Goal: Information Seeking & Learning: Learn about a topic

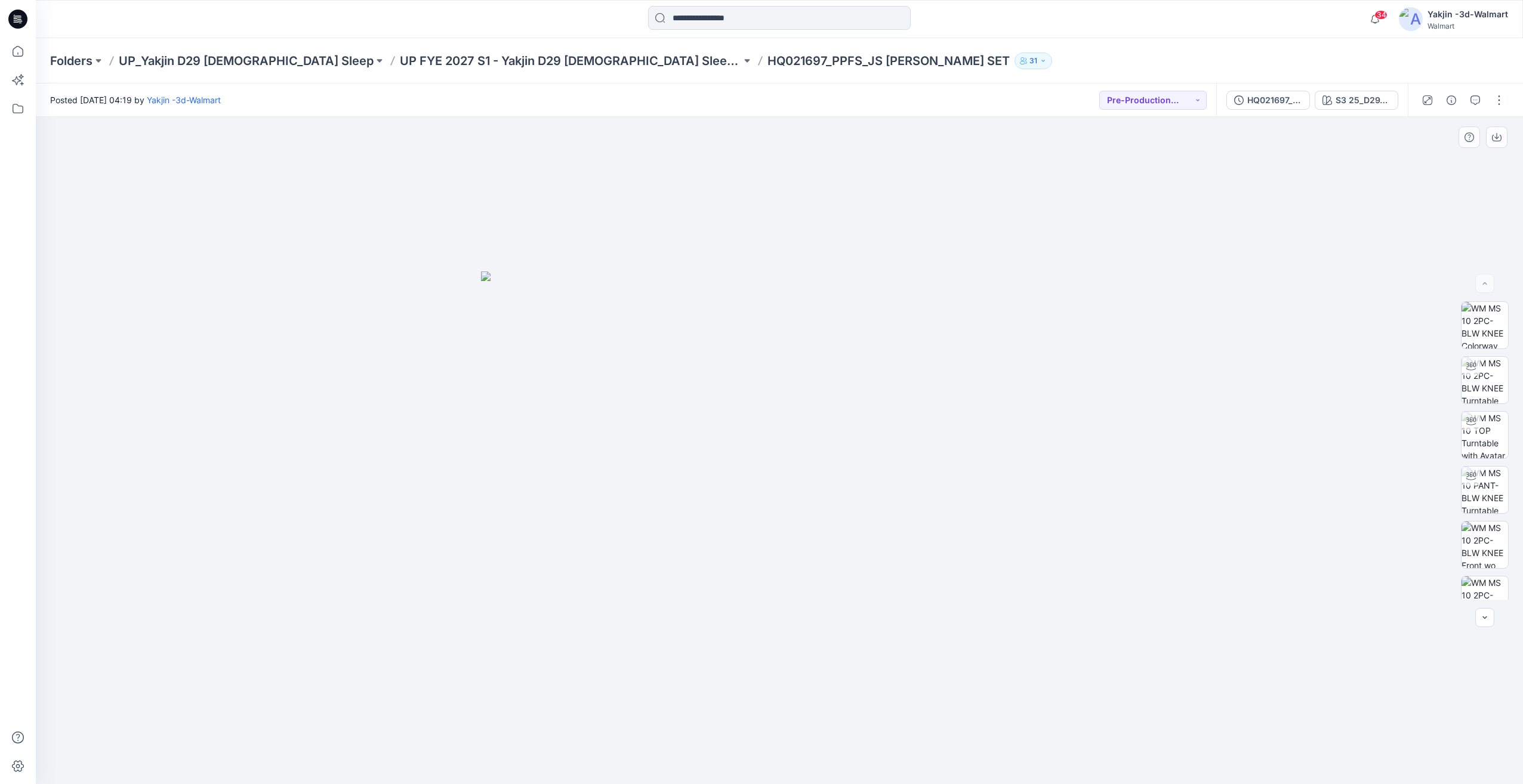
scroll to position [353, 0]
click at [1497, 461] on img at bounding box center [1485, 466] width 46 height 25
click at [1487, 506] on img at bounding box center [1485, 490] width 46 height 46
click at [806, 724] on div at bounding box center [779, 450] width 1487 height 667
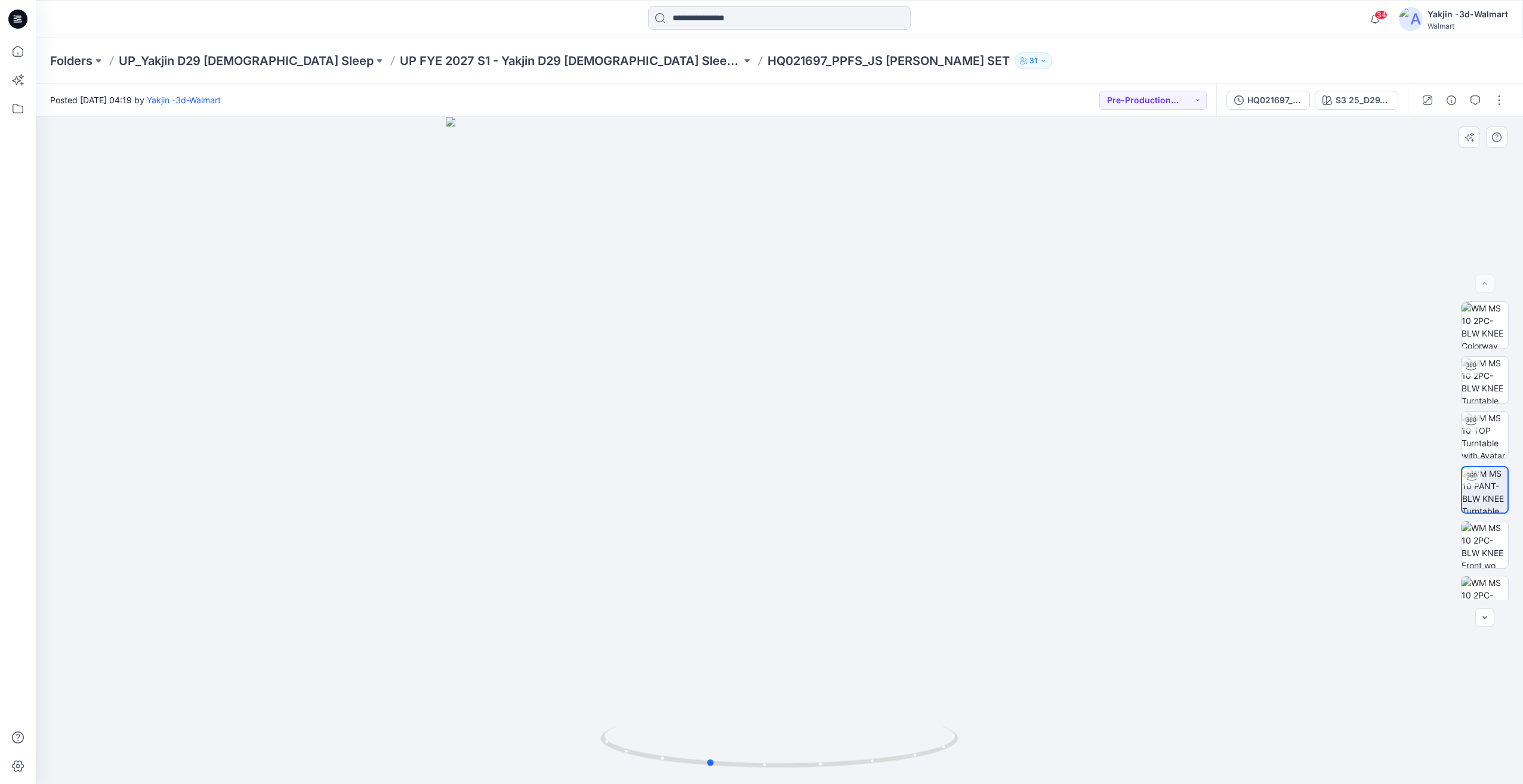
click at [866, 666] on div at bounding box center [779, 450] width 1487 height 667
drag, startPoint x: 832, startPoint y: 711, endPoint x: 818, endPoint y: 713, distance: 14.1
click at [818, 713] on div at bounding box center [779, 450] width 1487 height 667
drag, startPoint x: 812, startPoint y: 750, endPoint x: 733, endPoint y: 392, distance: 366.6
click at [722, 758] on icon at bounding box center [781, 748] width 361 height 45
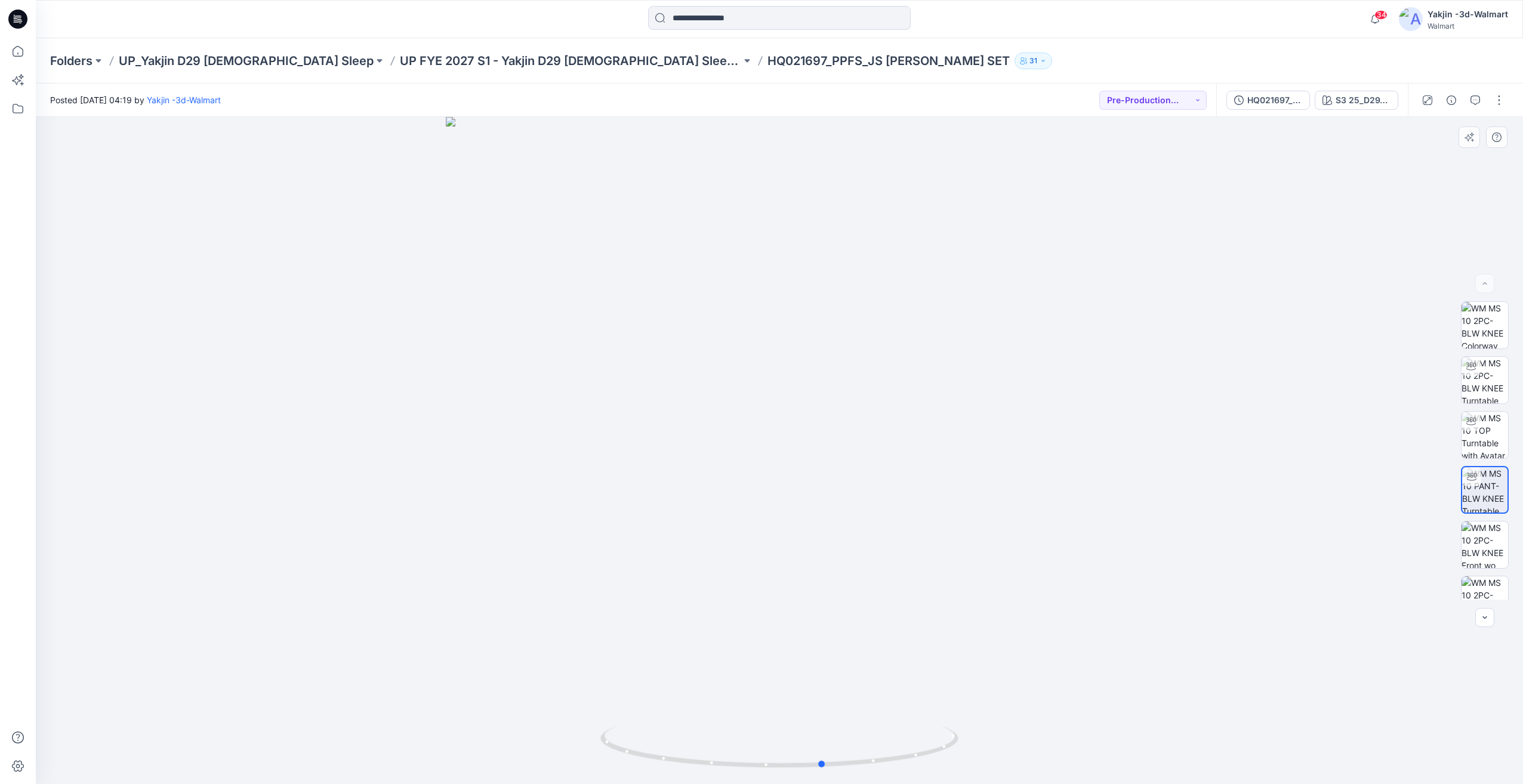
drag, startPoint x: 869, startPoint y: 701, endPoint x: 800, endPoint y: 722, distance: 72.1
click at [800, 722] on div at bounding box center [779, 450] width 1487 height 667
drag, startPoint x: 834, startPoint y: 738, endPoint x: 731, endPoint y: 708, distance: 107.3
click at [694, 740] on icon at bounding box center [781, 748] width 361 height 45
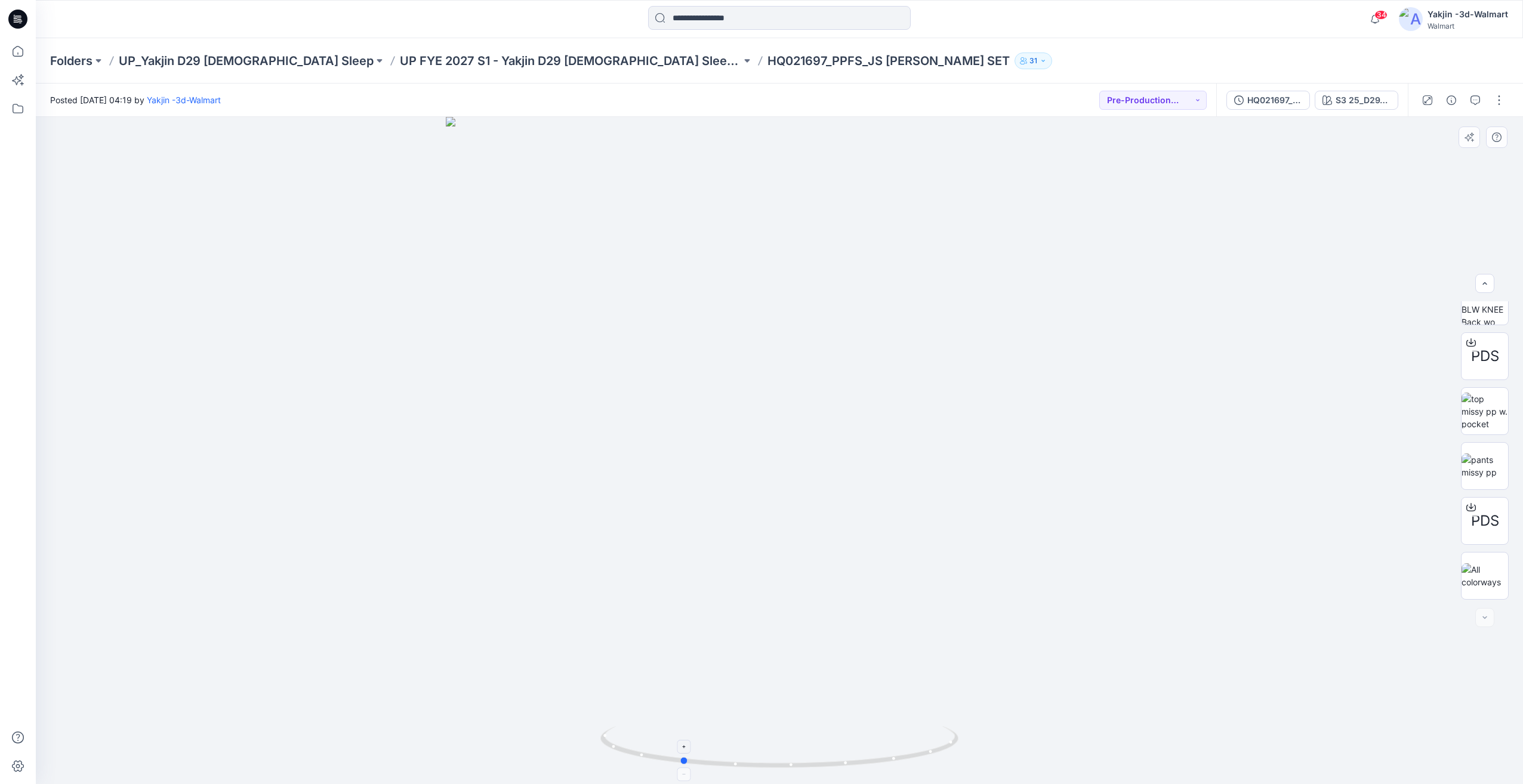
click at [734, 729] on icon at bounding box center [781, 748] width 361 height 45
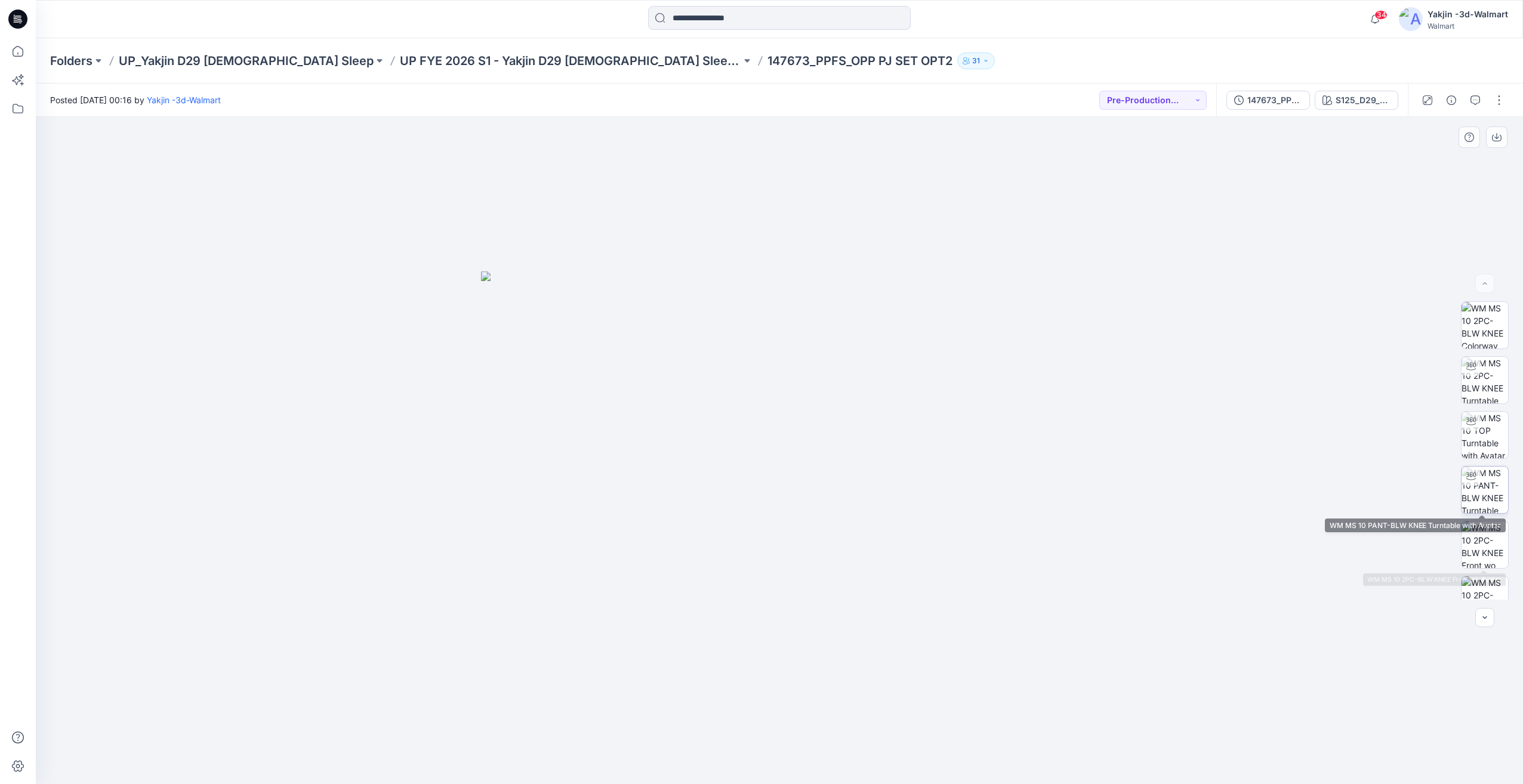
click at [1484, 498] on img at bounding box center [1485, 490] width 46 height 46
click at [772, 727] on div at bounding box center [779, 450] width 1487 height 667
drag, startPoint x: 800, startPoint y: 707, endPoint x: 765, endPoint y: 711, distance: 35.2
click at [765, 711] on div at bounding box center [779, 450] width 1487 height 667
drag, startPoint x: 803, startPoint y: 736, endPoint x: 743, endPoint y: 736, distance: 60.0
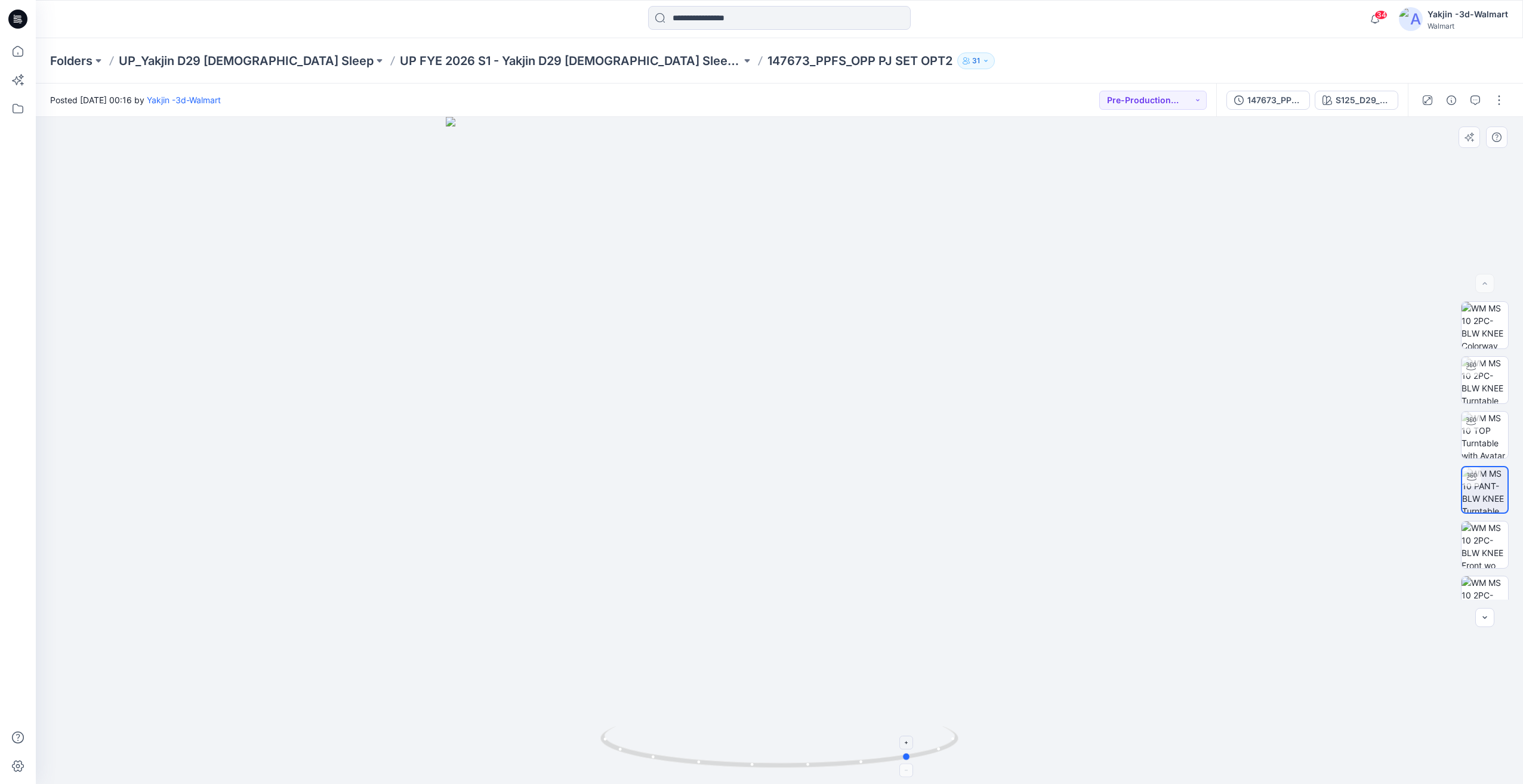
click at [743, 737] on icon at bounding box center [781, 748] width 361 height 45
drag, startPoint x: 879, startPoint y: 762, endPoint x: 779, endPoint y: 771, distance: 100.4
click at [779, 771] on div at bounding box center [779, 450] width 1487 height 667
drag, startPoint x: 830, startPoint y: 746, endPoint x: 736, endPoint y: 748, distance: 94.0
click at [736, 748] on icon at bounding box center [781, 748] width 361 height 45
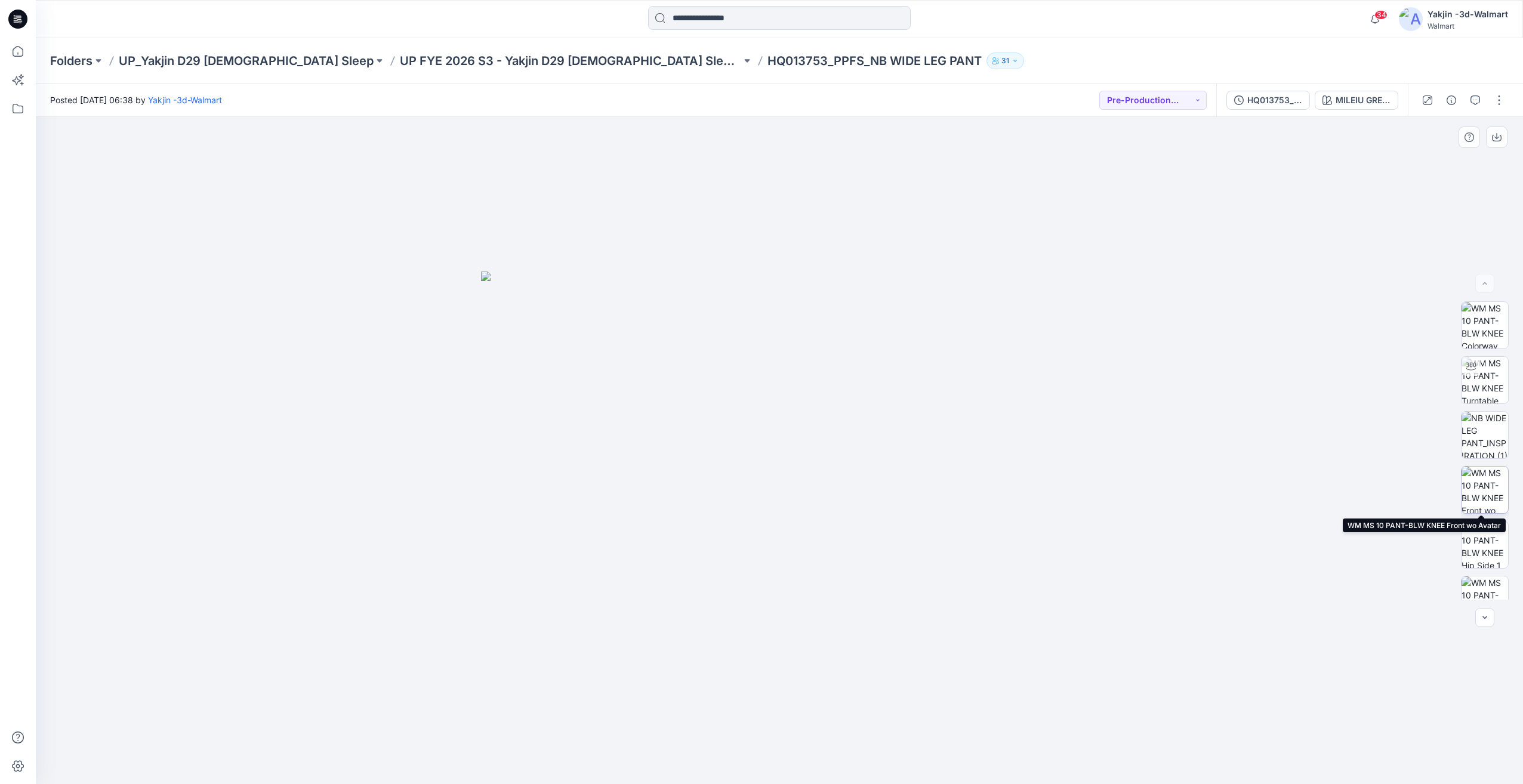
click at [1480, 509] on img at bounding box center [1485, 490] width 46 height 46
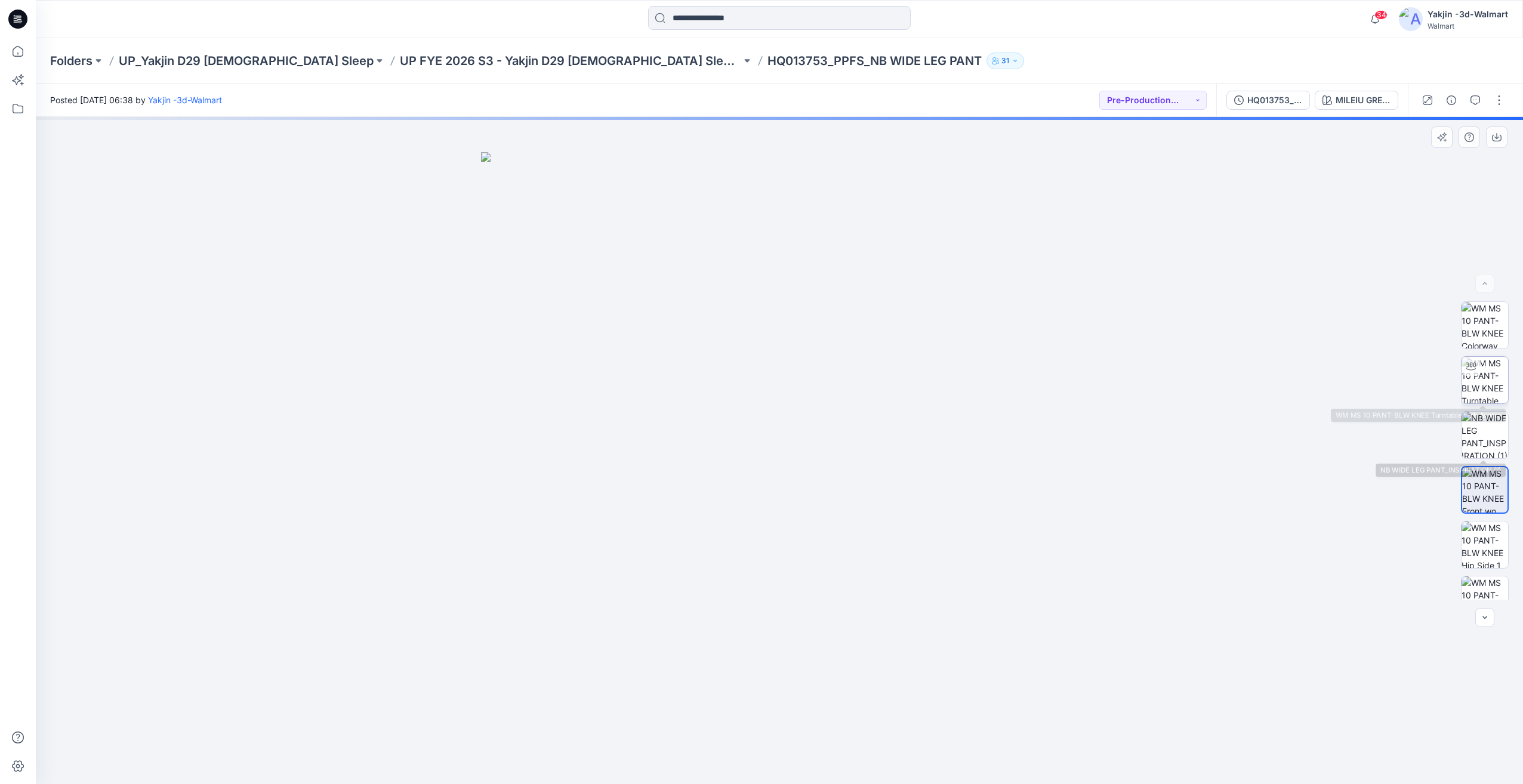
click at [1487, 378] on img at bounding box center [1485, 380] width 46 height 46
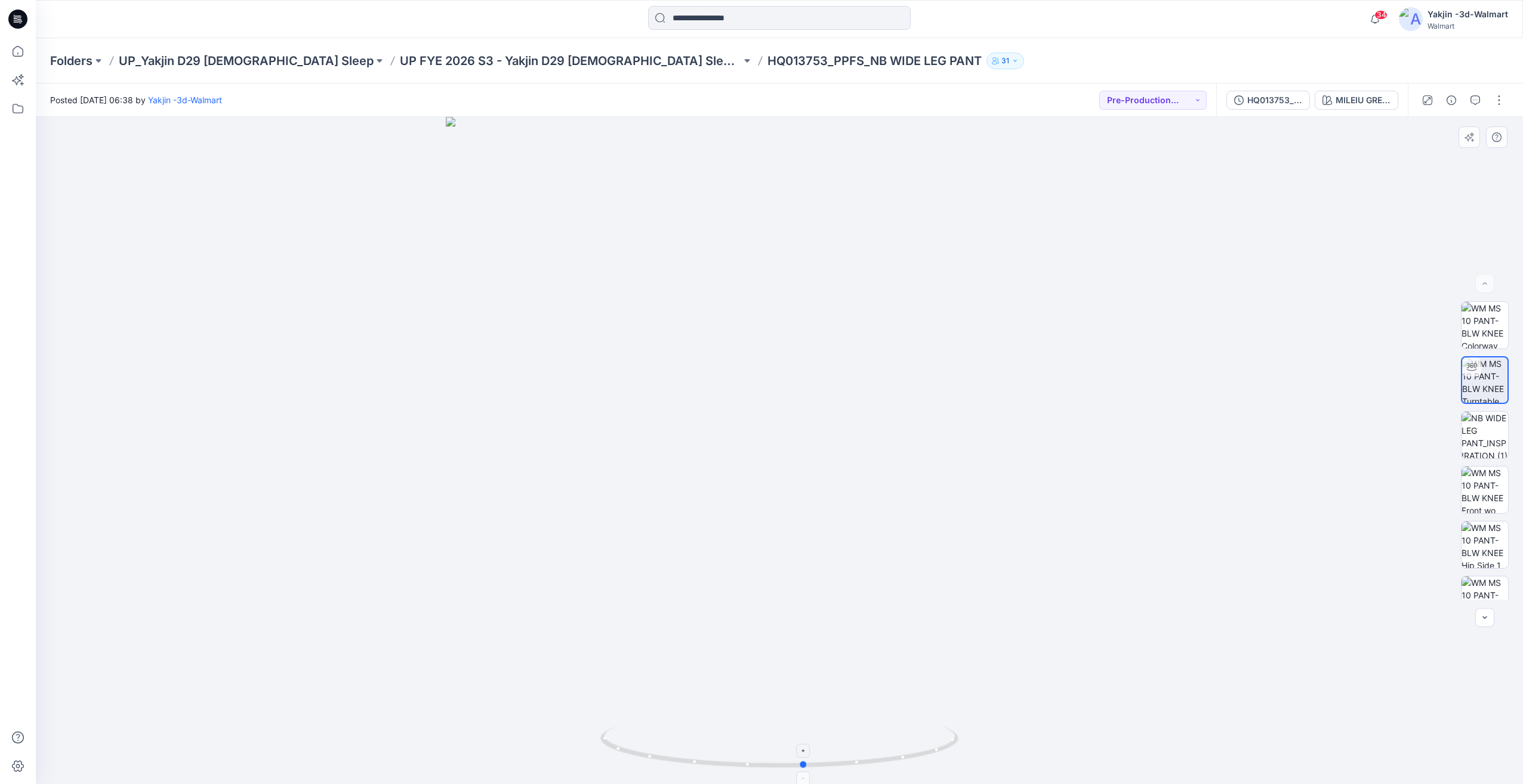
drag, startPoint x: 874, startPoint y: 774, endPoint x: 902, endPoint y: 752, distance: 35.6
click at [902, 752] on div at bounding box center [779, 450] width 1487 height 667
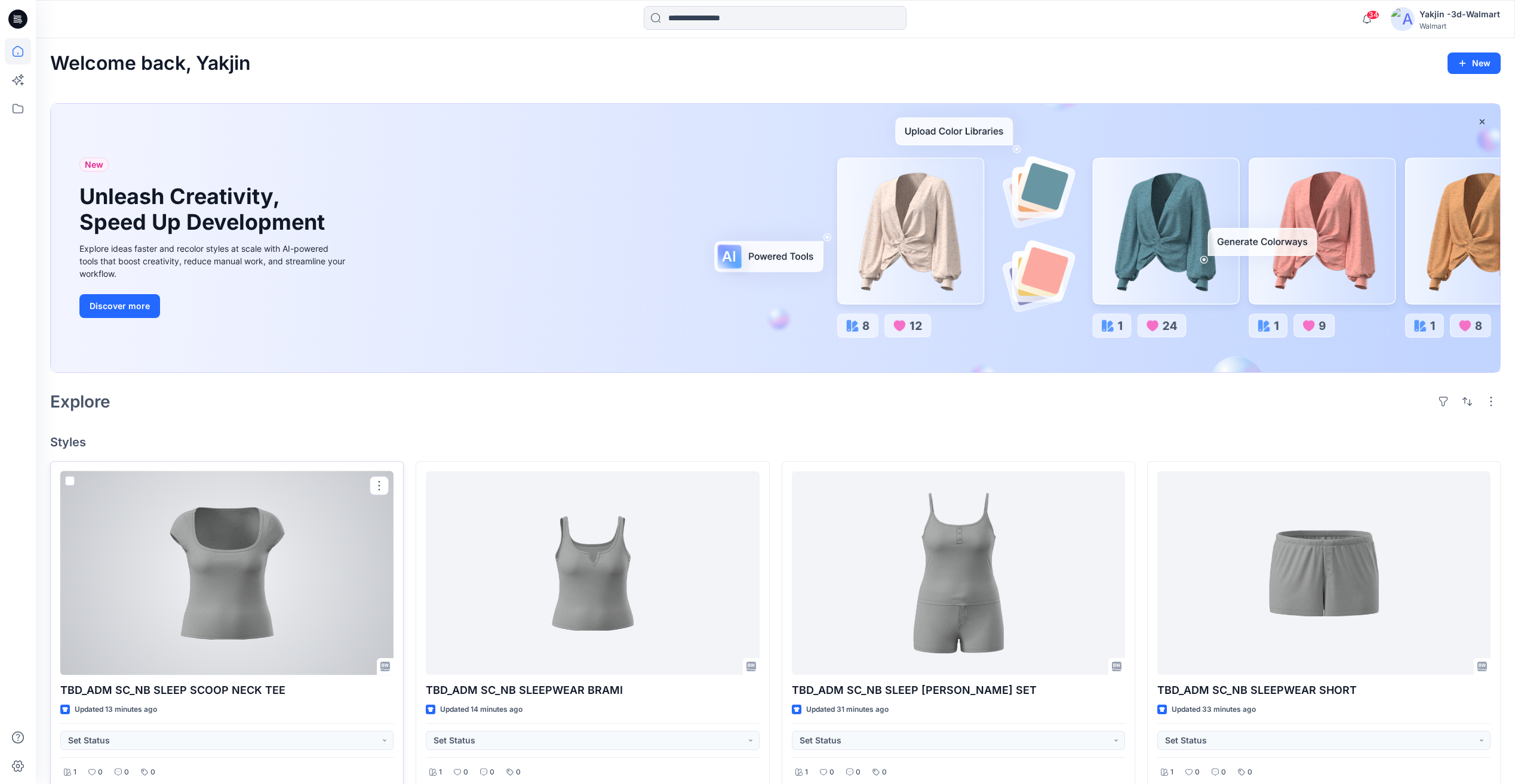
click at [278, 621] on div at bounding box center [227, 573] width 333 height 204
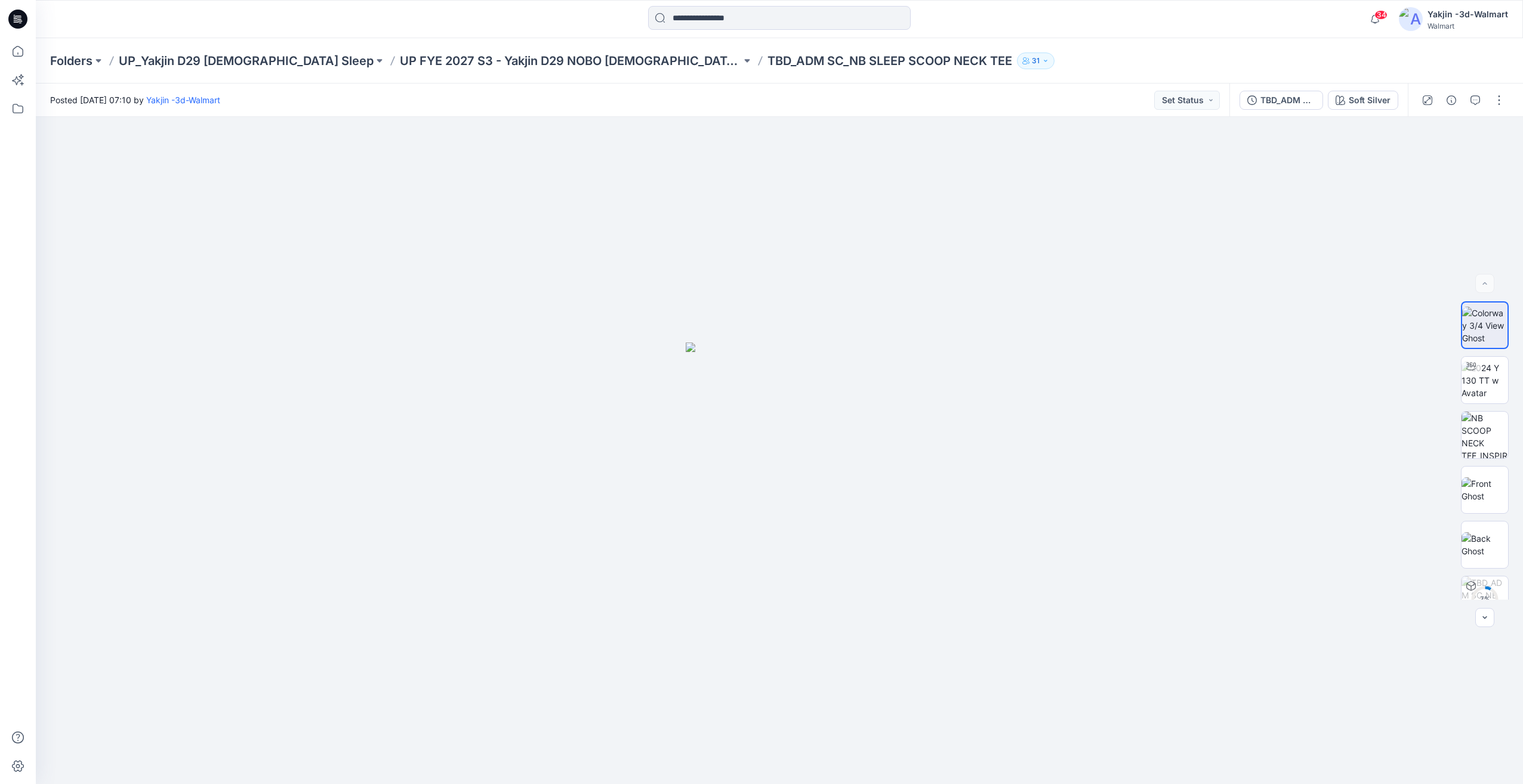
click at [546, 72] on div "Folders UP_Yakjin D29 [DEMOGRAPHIC_DATA] Sleep UP FYE 2027 S3 - Yakjin D29 NOBO…" at bounding box center [779, 61] width 1487 height 46
click at [549, 67] on p "UP FYE 2027 S3 - Yakjin D29 NOBO [DEMOGRAPHIC_DATA] Sleepwear" at bounding box center [570, 60] width 341 height 17
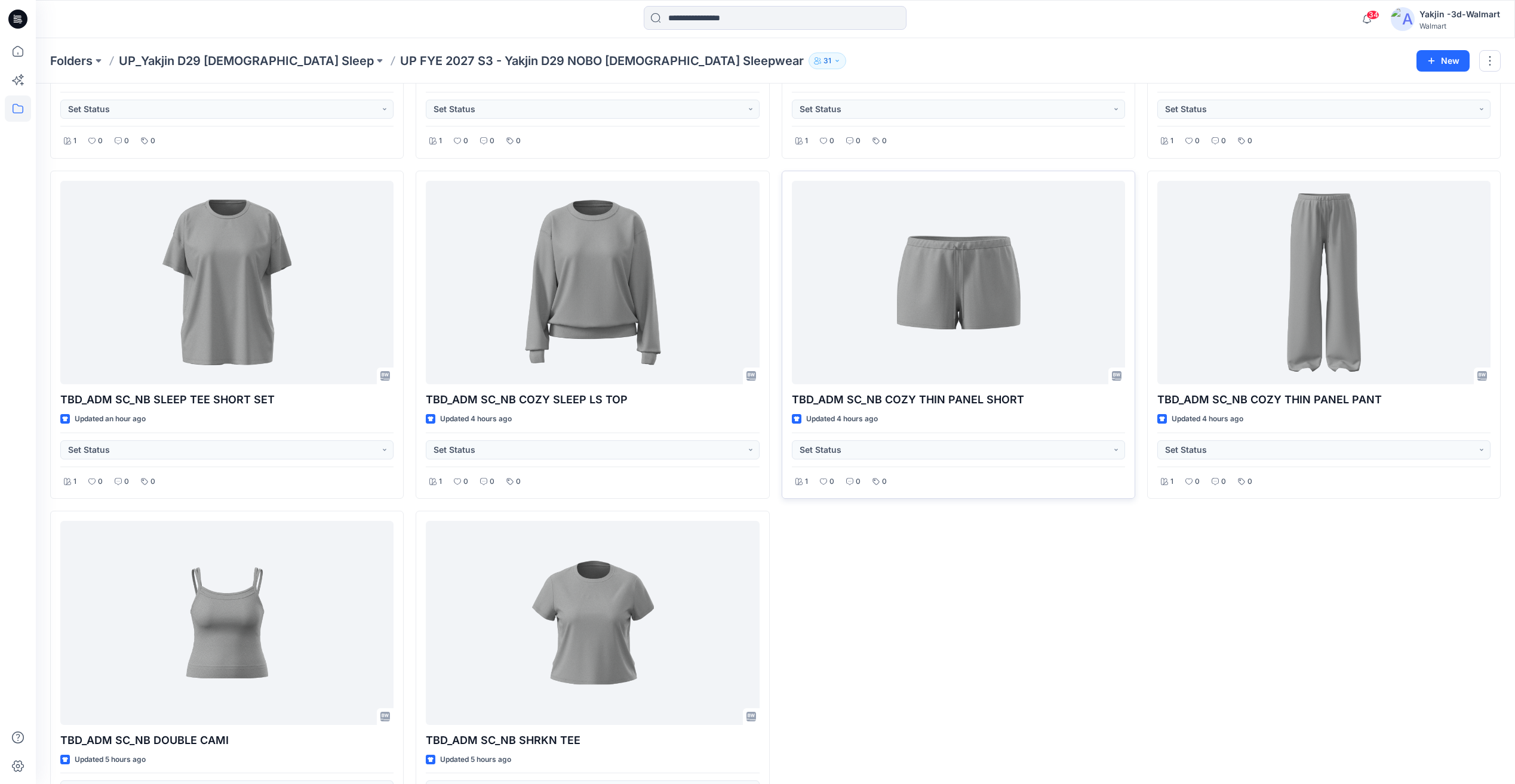
scroll to position [374, 0]
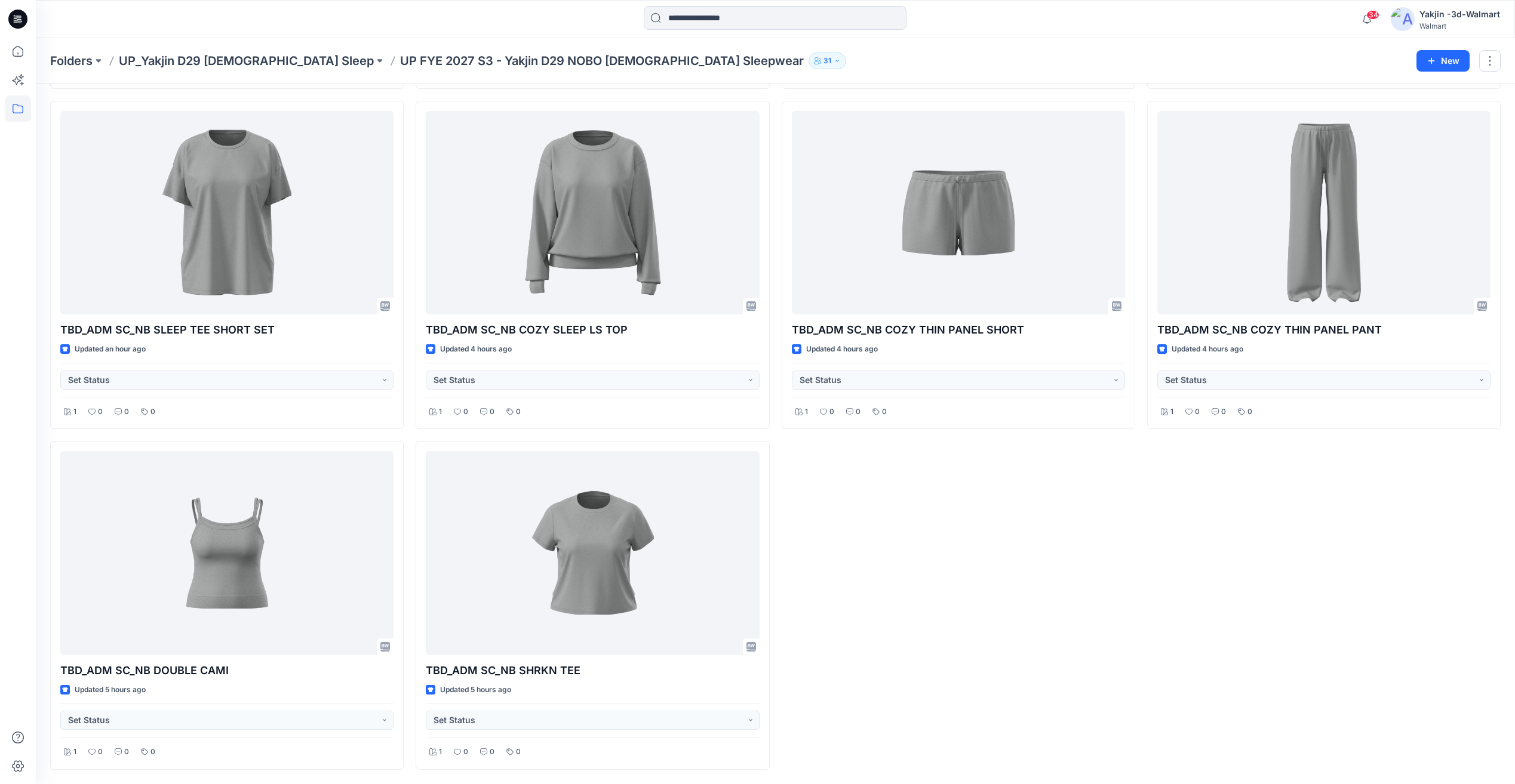
click at [997, 550] on div "TBD_ADM SC_NB SLEEP CAMI BOXER SET Updated 31 minutes ago Set Status 1 0 0 0 TB…" at bounding box center [958, 265] width 354 height 1010
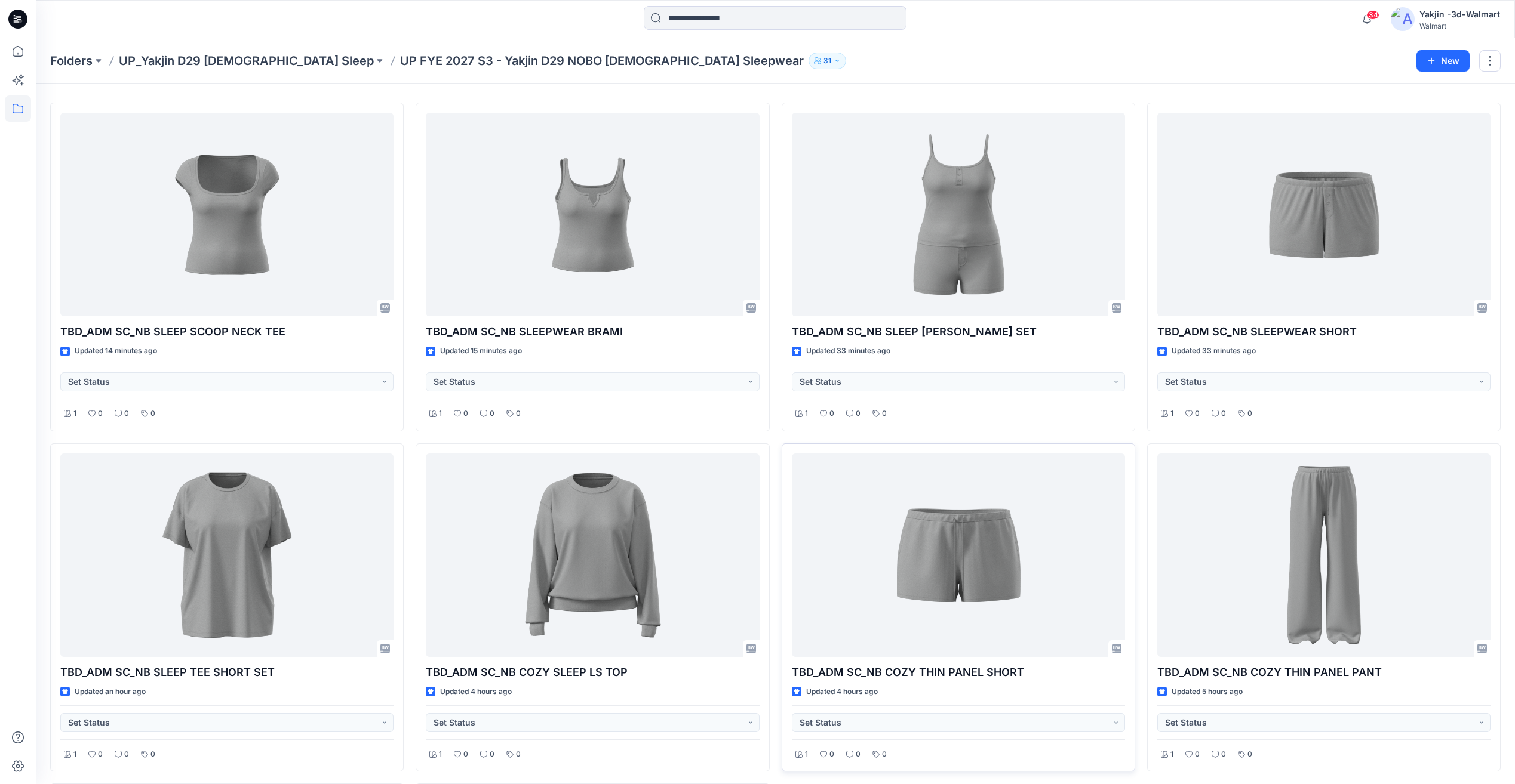
scroll to position [0, 0]
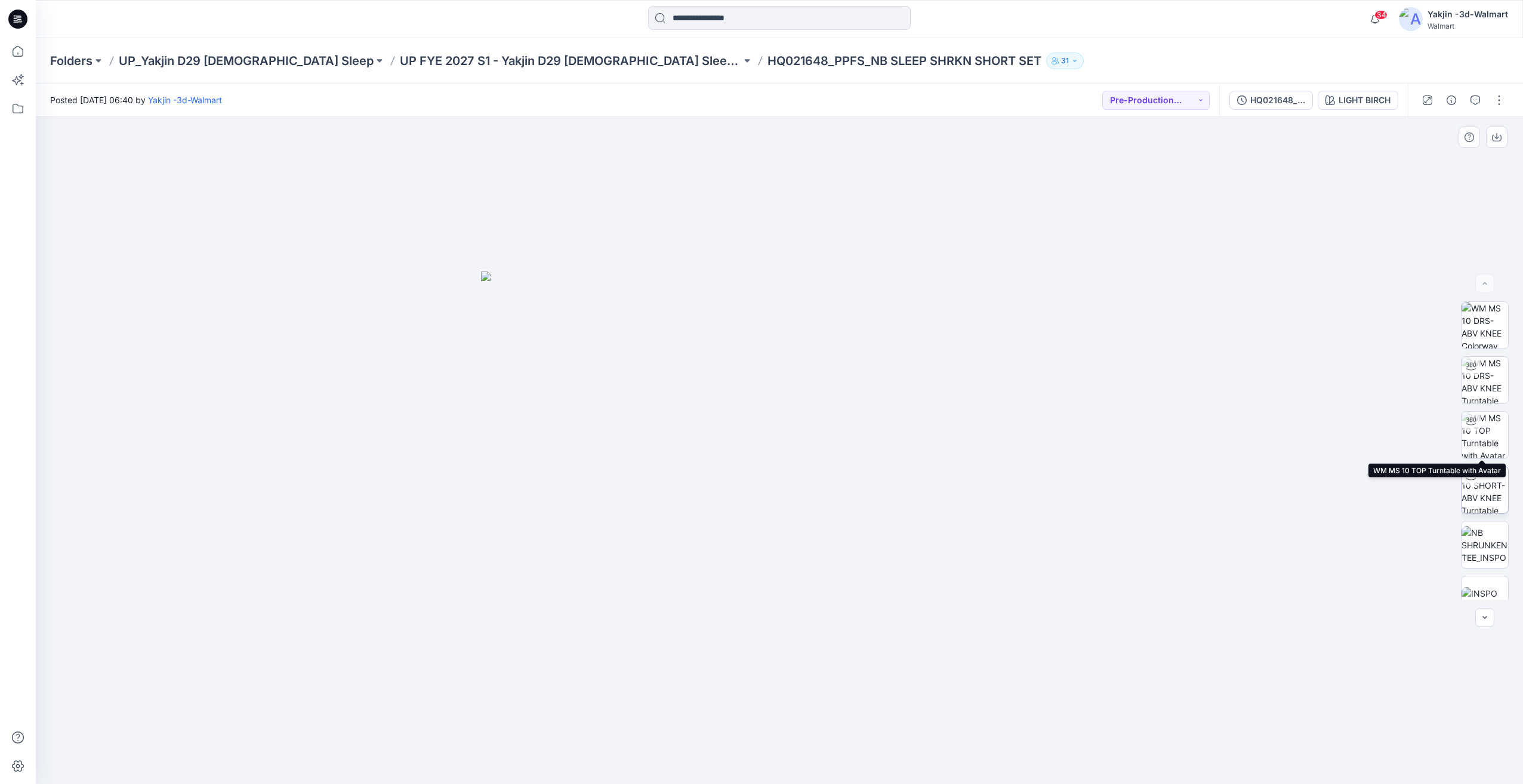
click at [1486, 493] on img at bounding box center [1485, 490] width 46 height 46
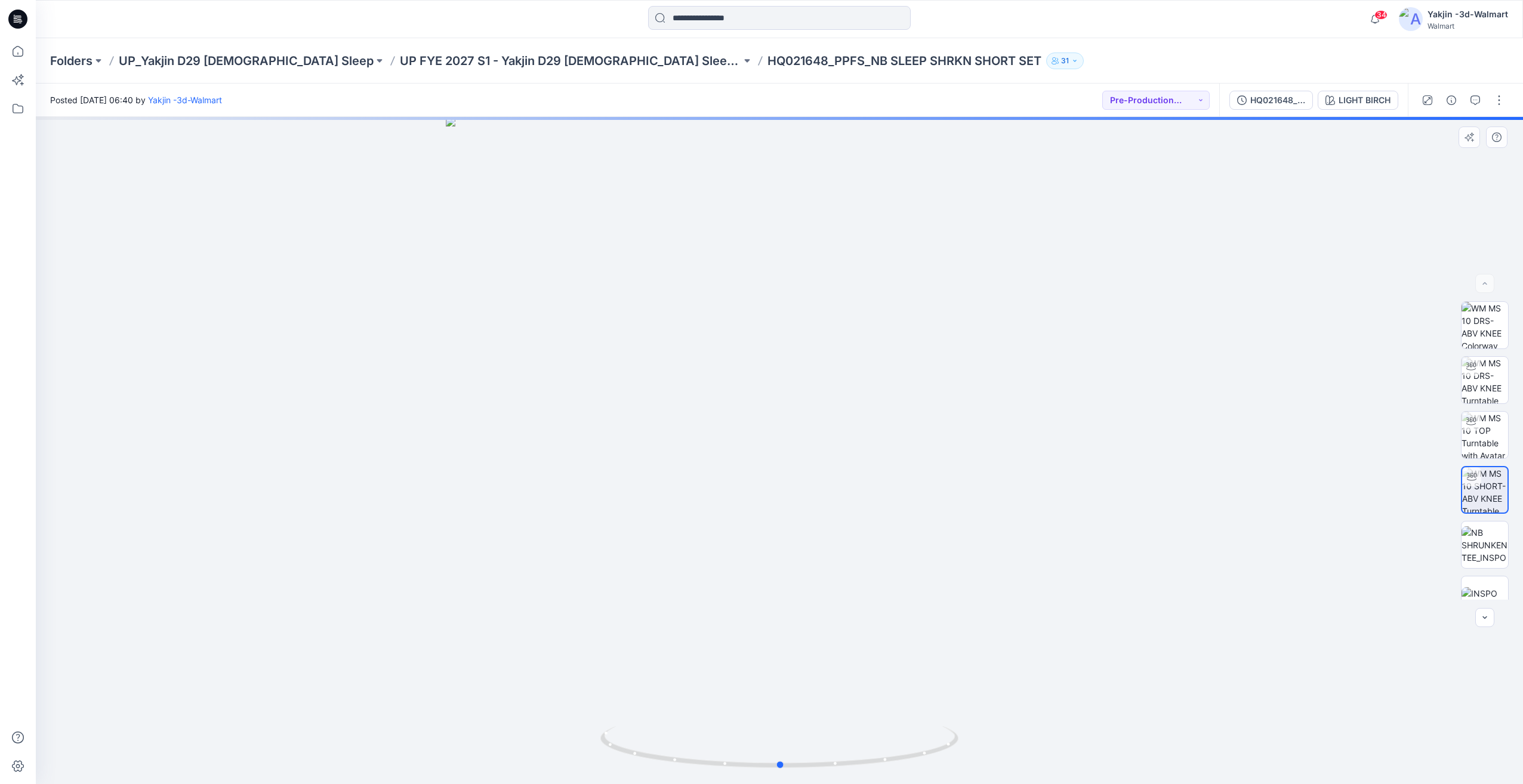
drag, startPoint x: 896, startPoint y: 736, endPoint x: 967, endPoint y: 680, distance: 90.4
click at [816, 740] on icon at bounding box center [781, 748] width 361 height 45
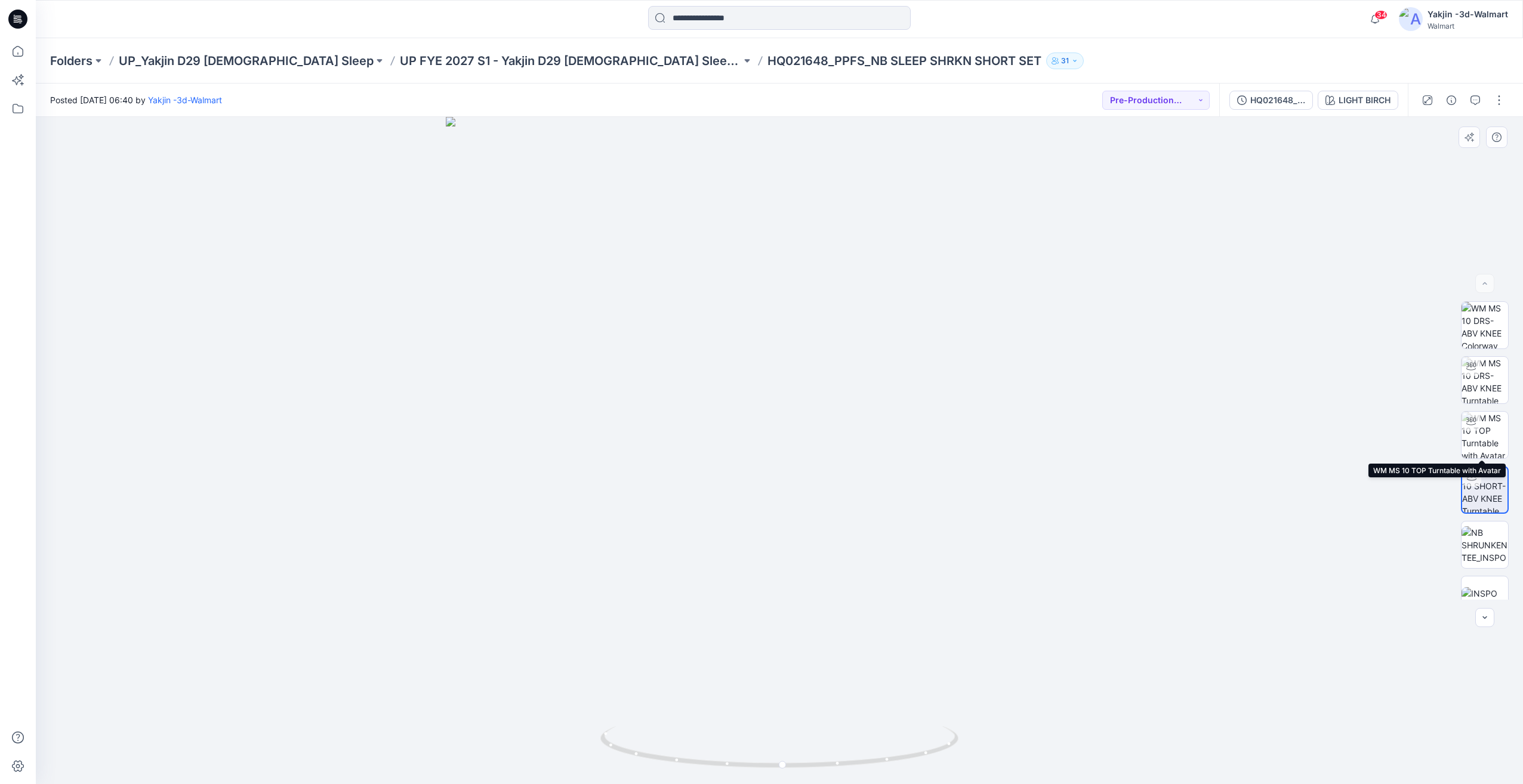
scroll to position [463, 0]
click at [1496, 527] on img at bounding box center [1485, 521] width 44 height 13
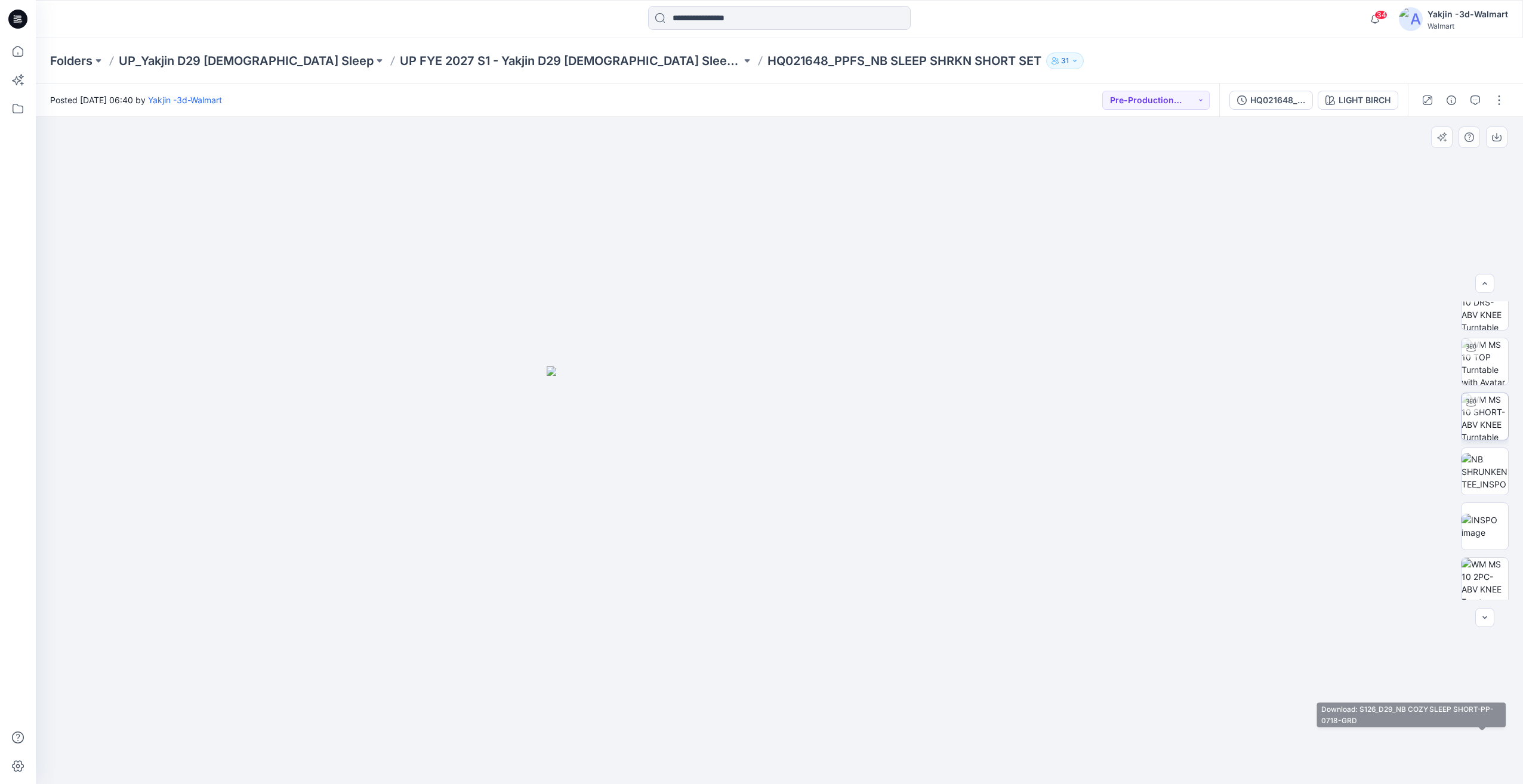
scroll to position [65, 0]
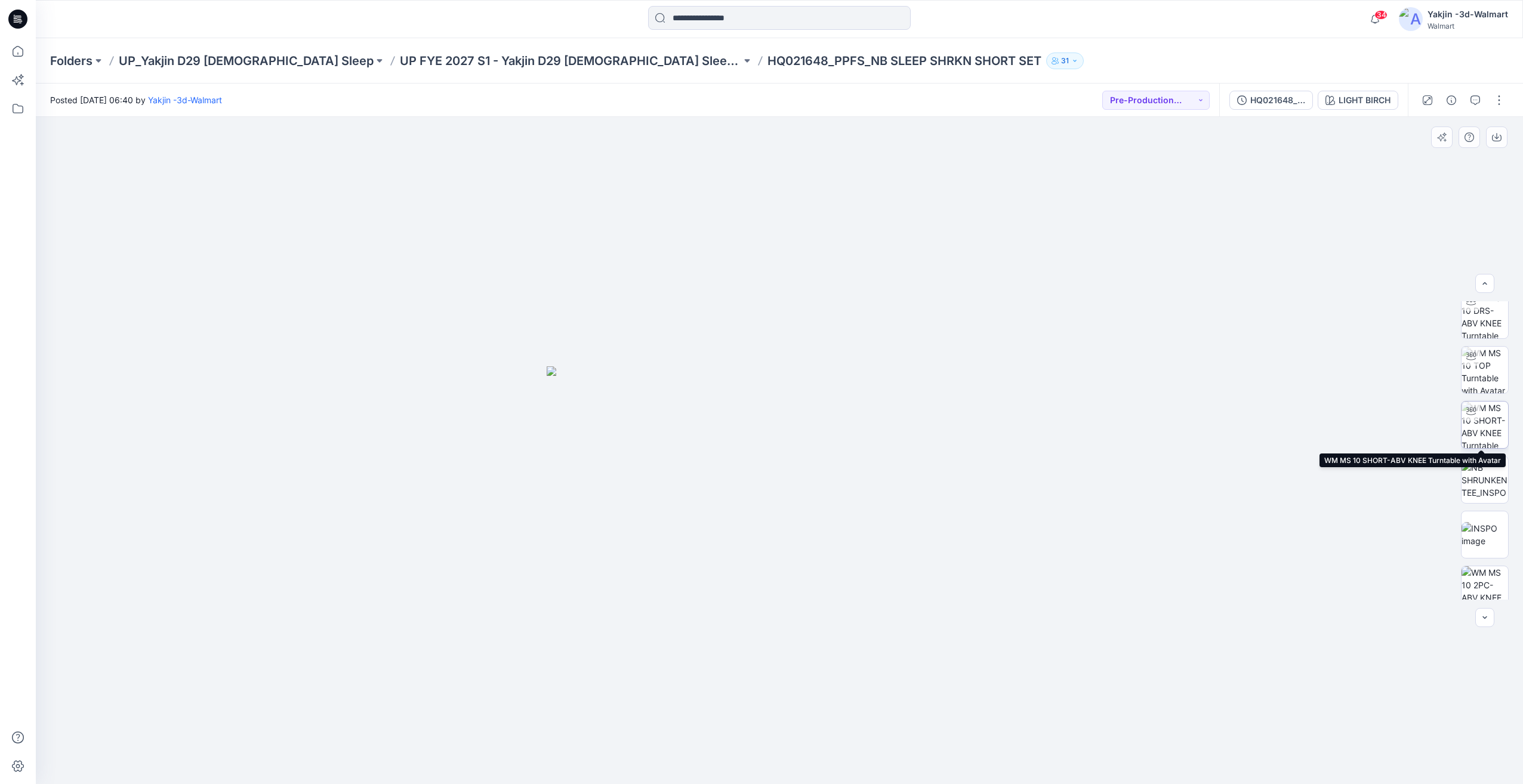
click at [1493, 441] on img at bounding box center [1485, 425] width 46 height 46
drag, startPoint x: 820, startPoint y: 703, endPoint x: 927, endPoint y: 703, distance: 107.0
click at [927, 703] on div at bounding box center [779, 450] width 1487 height 667
click at [1493, 527] on img at bounding box center [1485, 521] width 44 height 13
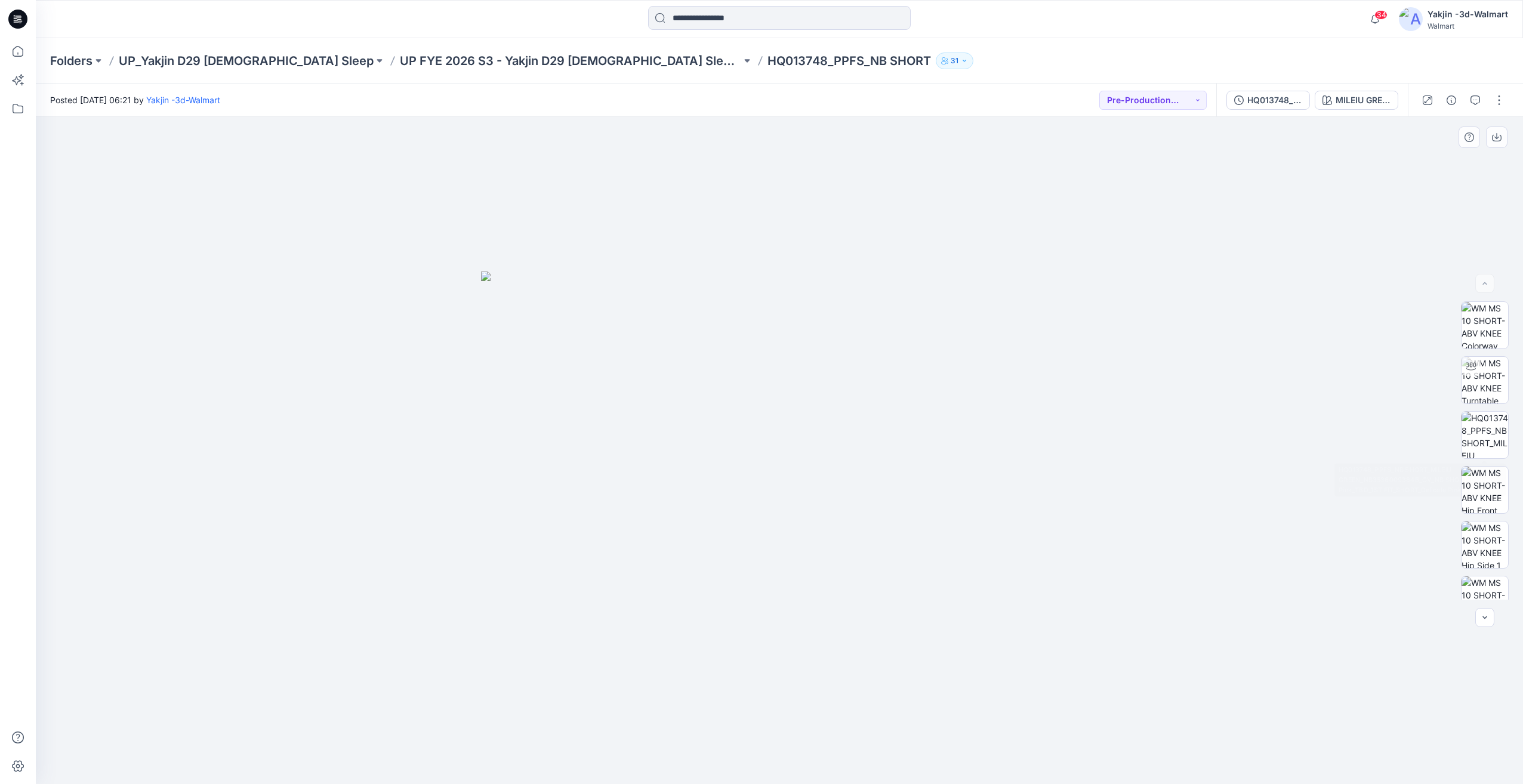
click at [1462, 407] on div "PDS" at bounding box center [1485, 451] width 48 height 298
click at [1467, 402] on img at bounding box center [1485, 380] width 46 height 46
drag, startPoint x: 824, startPoint y: 692, endPoint x: 856, endPoint y: 693, distance: 32.0
click at [856, 693] on div at bounding box center [779, 450] width 1487 height 667
click at [1490, 498] on img at bounding box center [1485, 490] width 46 height 46
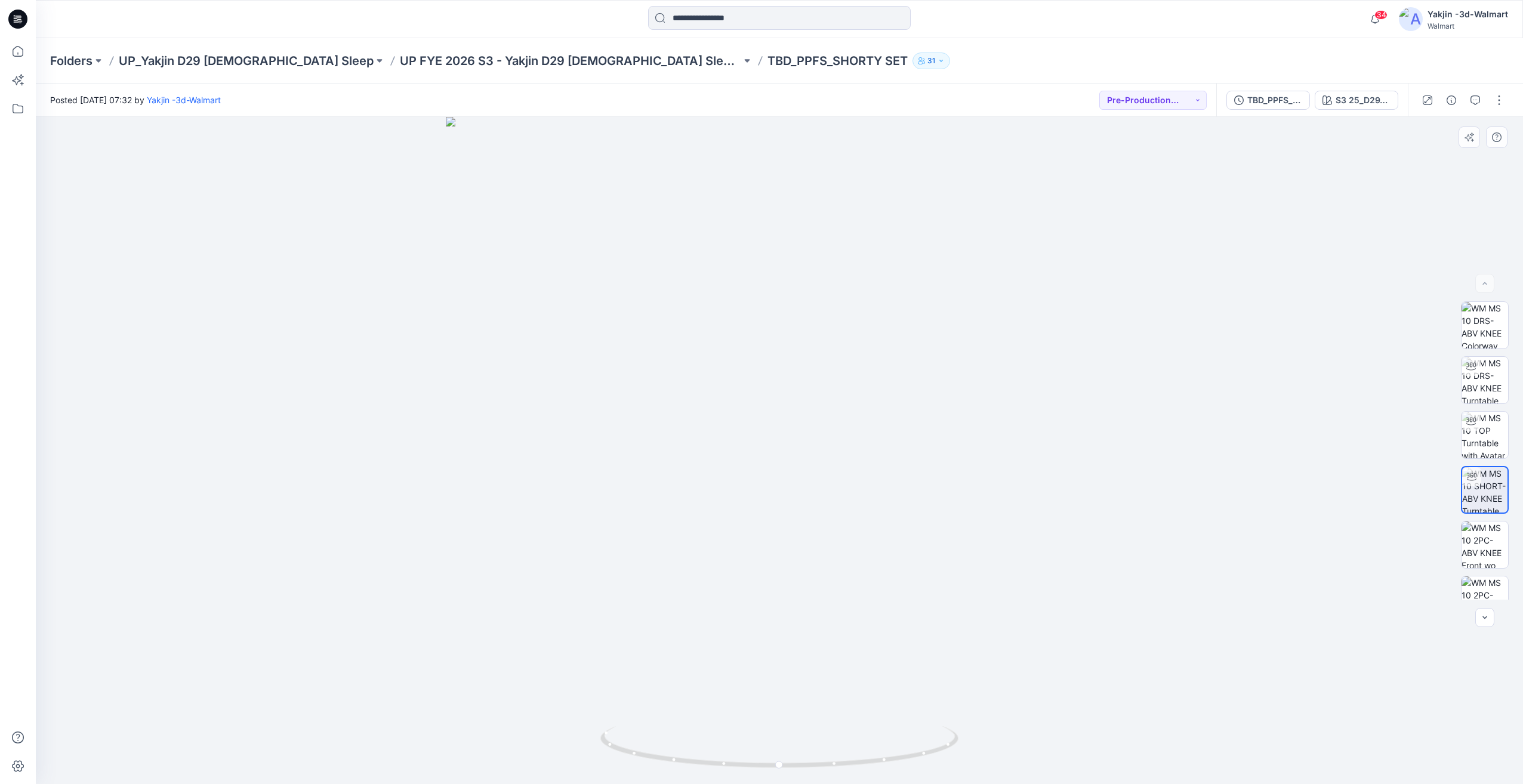
drag, startPoint x: 852, startPoint y: 720, endPoint x: 939, endPoint y: 716, distance: 87.1
click at [939, 716] on div at bounding box center [779, 450] width 1487 height 667
drag, startPoint x: 803, startPoint y: 732, endPoint x: 842, endPoint y: 727, distance: 39.3
click at [846, 726] on icon at bounding box center [781, 748] width 361 height 45
